Goal: Find specific page/section: Find specific page/section

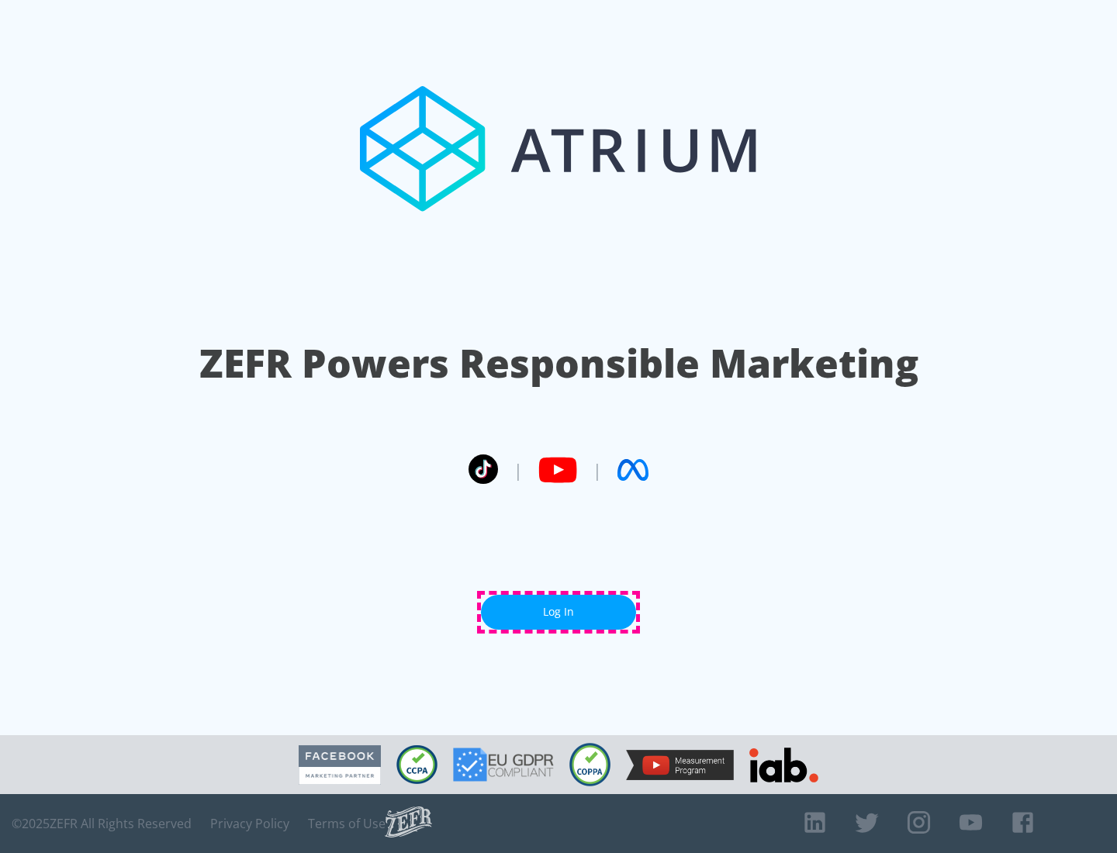
click at [558, 612] on link "Log In" at bounding box center [558, 612] width 155 height 35
